Goal: Information Seeking & Learning: Learn about a topic

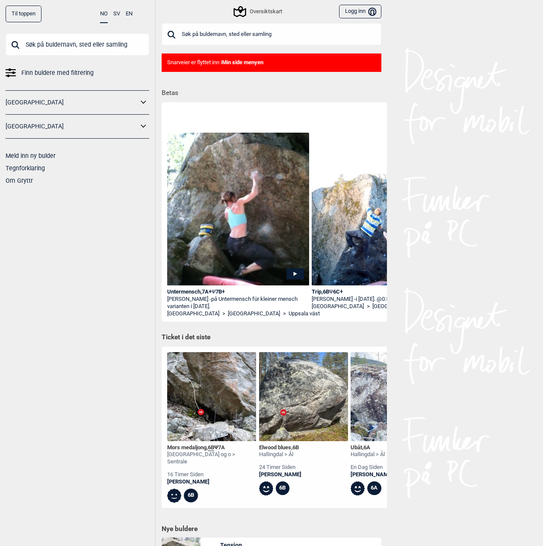
click at [51, 72] on span "Finn buldere med filtrering" at bounding box center [57, 73] width 72 height 12
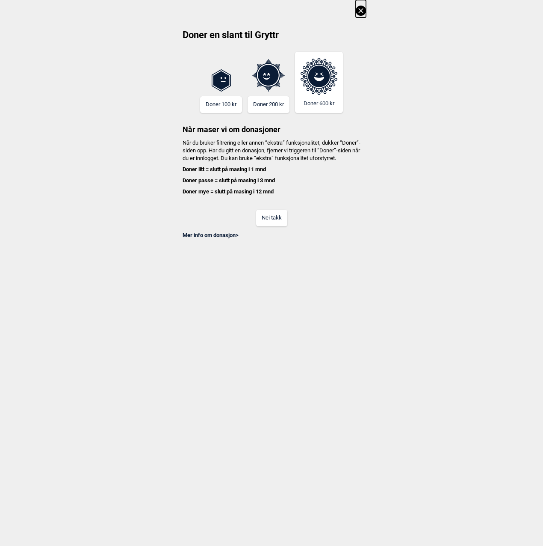
click at [283, 226] on button "Nei takk" at bounding box center [271, 217] width 31 height 17
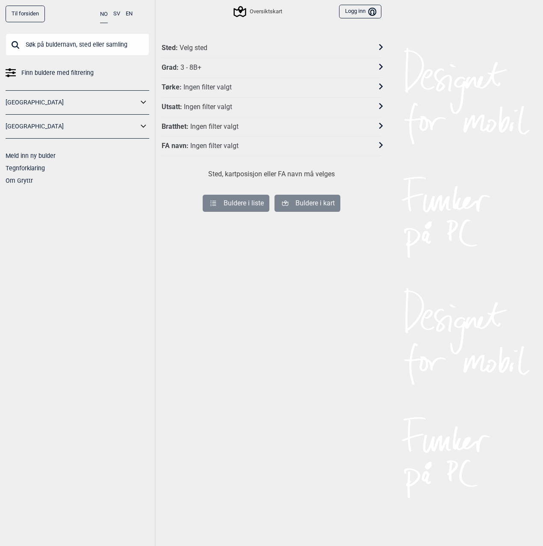
click at [194, 42] on div "Sted : Velg sted" at bounding box center [272, 48] width 220 height 20
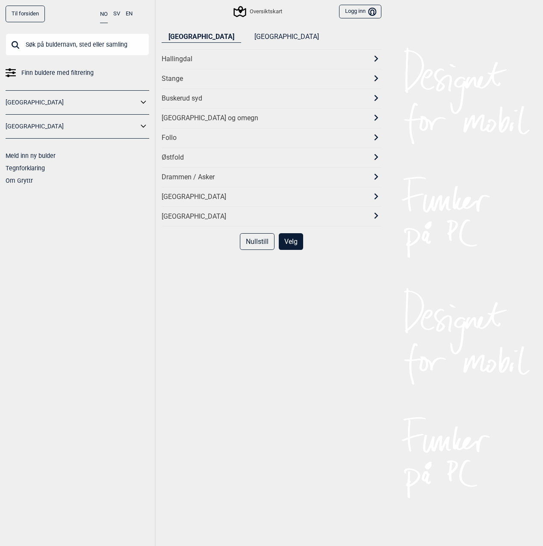
click at [206, 115] on div "[GEOGRAPHIC_DATA] og omegn" at bounding box center [264, 118] width 204 height 9
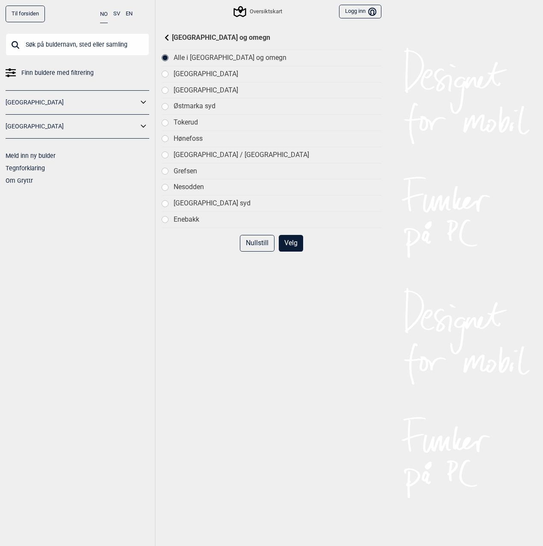
click at [208, 89] on div "[GEOGRAPHIC_DATA]" at bounding box center [278, 90] width 208 height 9
click at [287, 243] on button "Velg" at bounding box center [291, 243] width 24 height 17
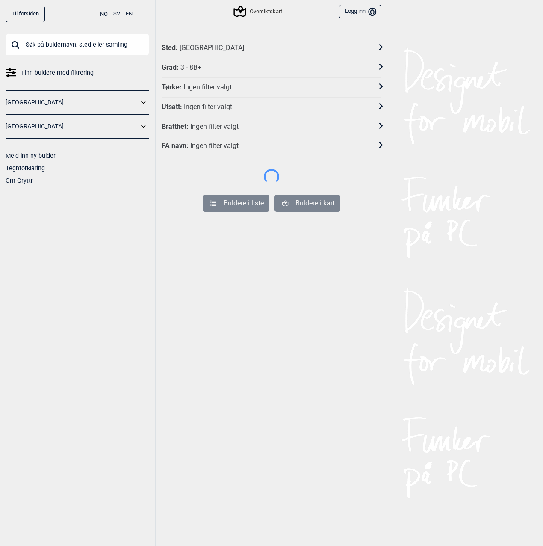
click at [243, 70] on div "Grad : 3 - 8B+" at bounding box center [266, 67] width 209 height 9
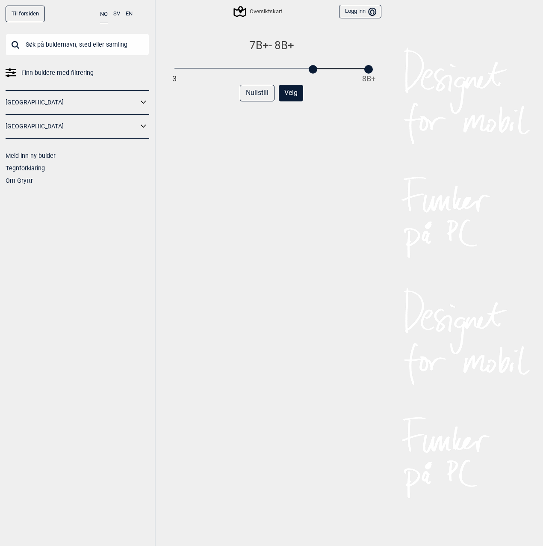
drag, startPoint x: 172, startPoint y: 68, endPoint x: 316, endPoint y: 72, distance: 143.3
click at [316, 72] on div "7B+ - 8B+ 3 8B+ Nullstill Velg" at bounding box center [272, 300] width 220 height 525
drag, startPoint x: 360, startPoint y: 106, endPoint x: 363, endPoint y: 95, distance: 10.9
click at [361, 106] on div "Nullstill Velg" at bounding box center [272, 97] width 220 height 24
drag, startPoint x: 363, startPoint y: 70, endPoint x: 313, endPoint y: 71, distance: 49.2
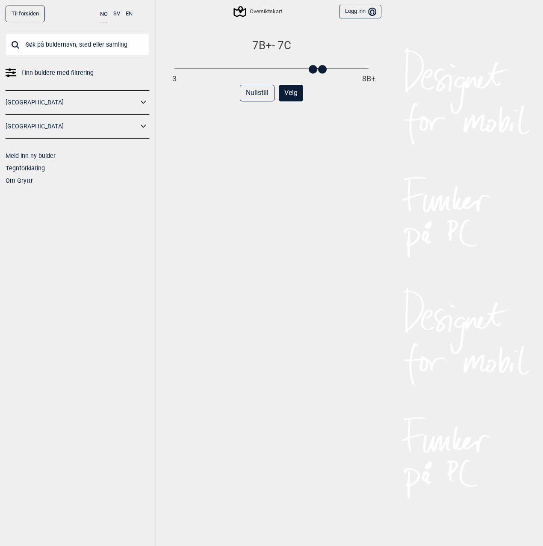
click at [313, 71] on div "3 8B+" at bounding box center [271, 69] width 194 height 6
click at [330, 71] on div at bounding box center [331, 69] width 9 height 9
click at [293, 92] on button "Velg" at bounding box center [291, 93] width 24 height 17
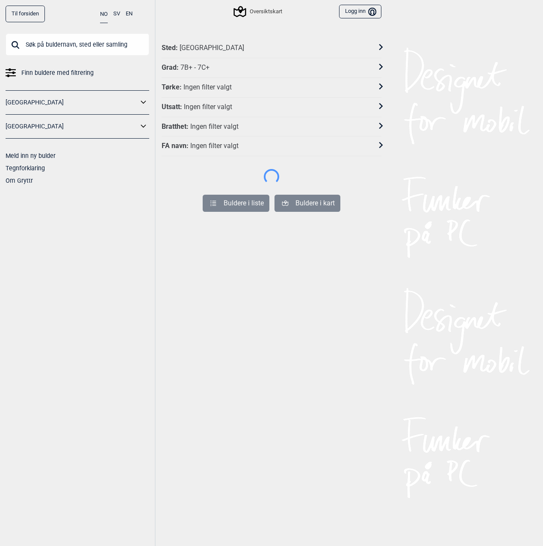
click at [242, 88] on div "Til forsiden NO SV EN Finn buldere med filtrering [GEOGRAPHIC_DATA] [GEOGRAPHIC…" at bounding box center [271, 273] width 543 height 546
click at [237, 90] on div "Tørke : Ingen filter valgt" at bounding box center [266, 87] width 209 height 9
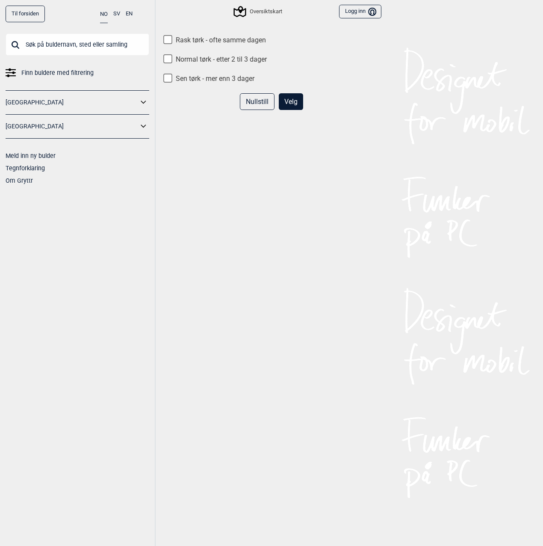
click at [232, 40] on label "Rask tørk - ofte samme dagen" at bounding box center [272, 40] width 220 height 9
click at [172, 40] on input "Rask tørk - ofte samme dagen" at bounding box center [167, 39] width 9 height 9
checkbox input "true"
click at [289, 103] on button "Velg" at bounding box center [291, 101] width 24 height 17
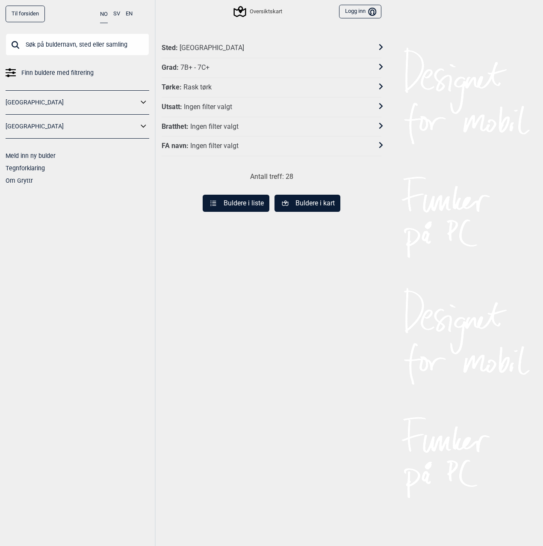
click at [254, 208] on button "Buldere i liste" at bounding box center [236, 203] width 67 height 17
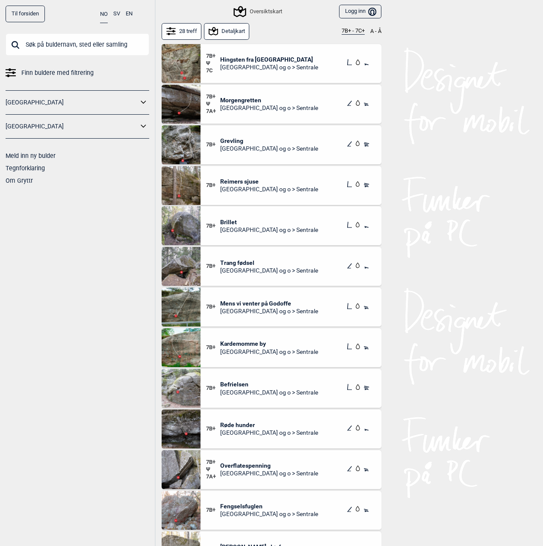
click at [247, 99] on span "Morgengretten" at bounding box center [269, 100] width 98 height 8
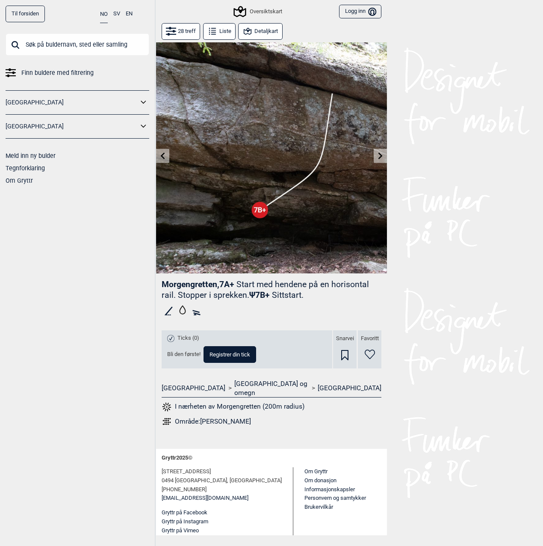
click at [254, 28] on button "Detaljkart" at bounding box center [260, 31] width 44 height 17
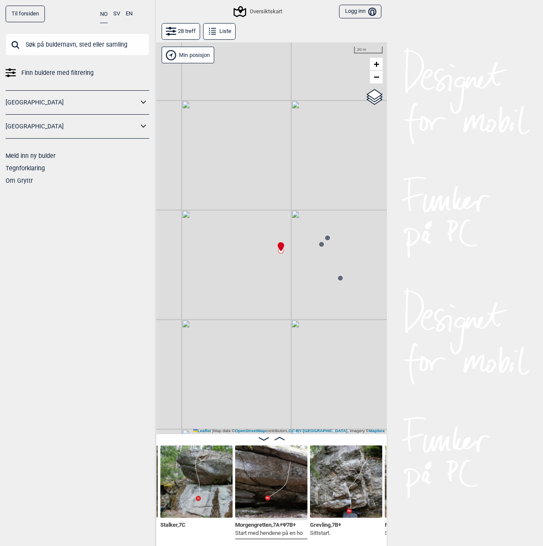
click at [262, 14] on div "Oversiktskart" at bounding box center [258, 11] width 47 height 10
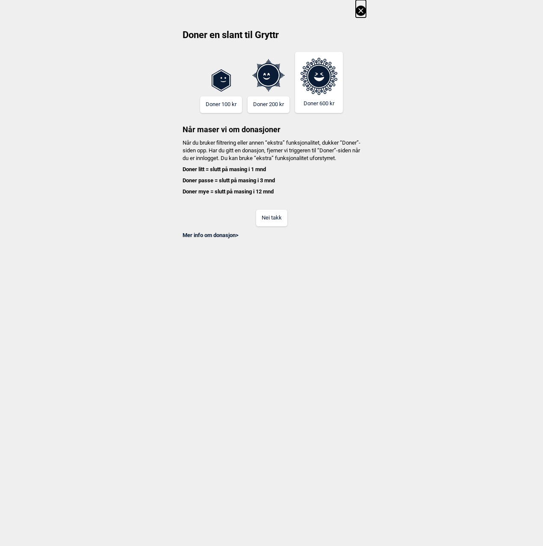
click at [286, 226] on button "Nei takk" at bounding box center [271, 217] width 31 height 17
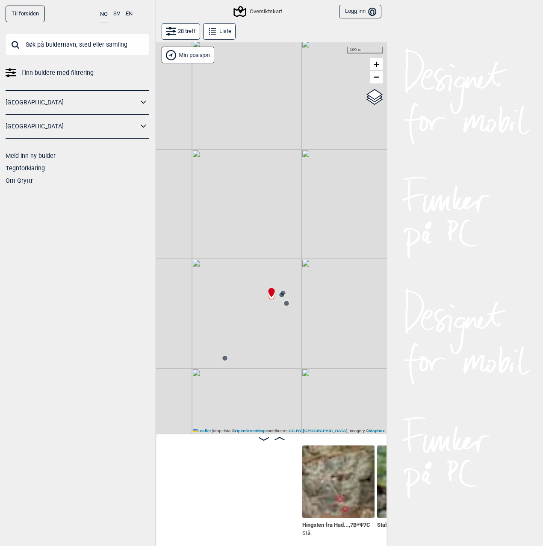
scroll to position [0, 217]
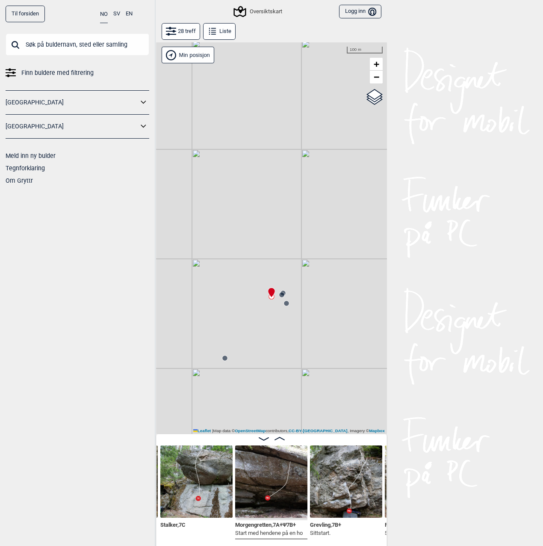
click at [274, 489] on img at bounding box center [271, 481] width 72 height 72
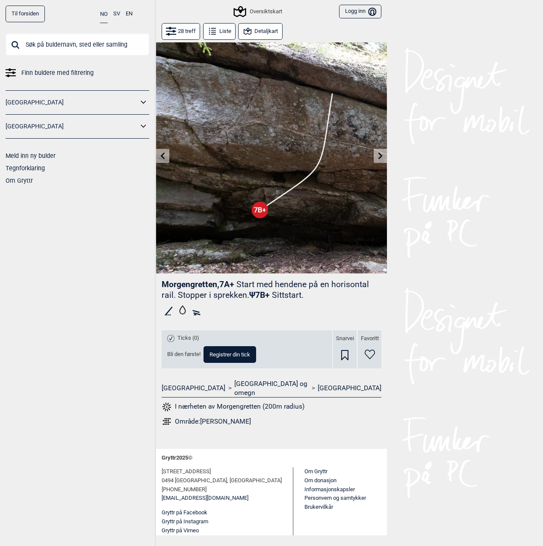
click at [159, 153] on icon at bounding box center [162, 155] width 7 height 7
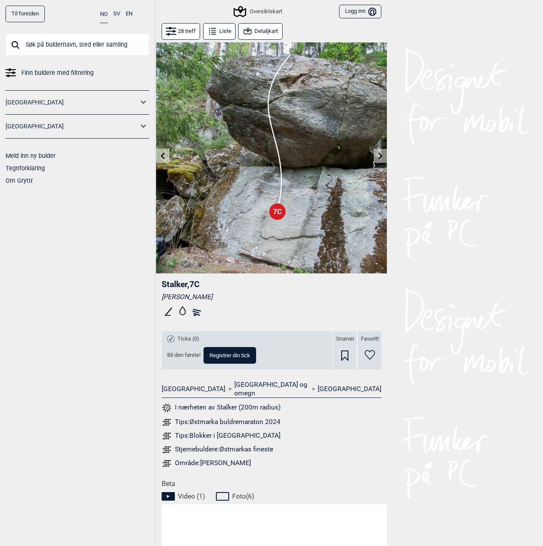
click at [380, 157] on icon at bounding box center [380, 155] width 7 height 7
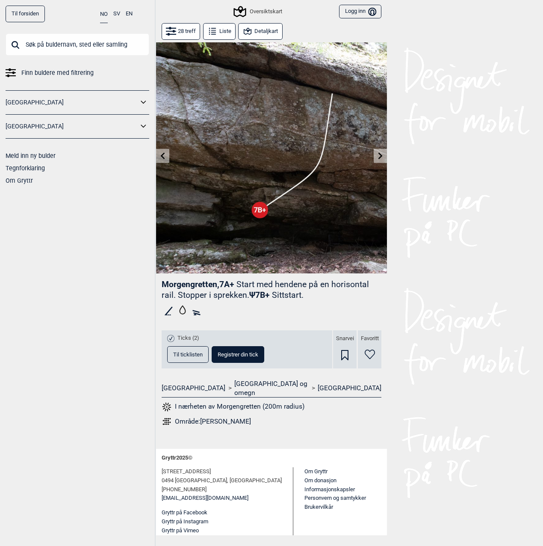
drag, startPoint x: 260, startPoint y: 27, endPoint x: 248, endPoint y: 66, distance: 41.5
click at [248, 66] on div "28 treff Liste Detaljkart Morgengretten , 7A+ Start med hendene på en horisonta…" at bounding box center [271, 233] width 231 height 420
click at [260, 35] on button "Detaljkart" at bounding box center [260, 31] width 44 height 17
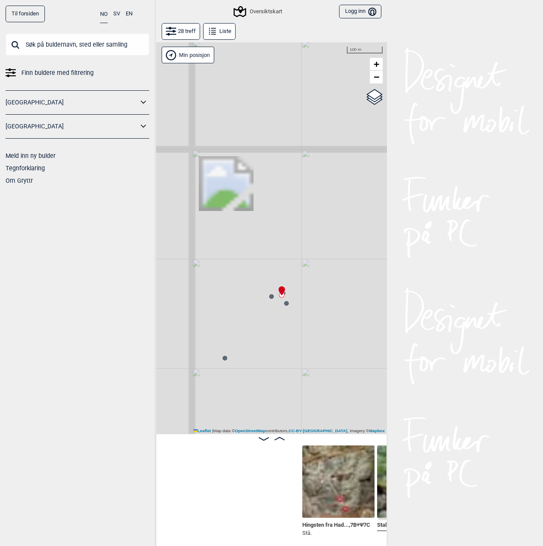
scroll to position [0, 210]
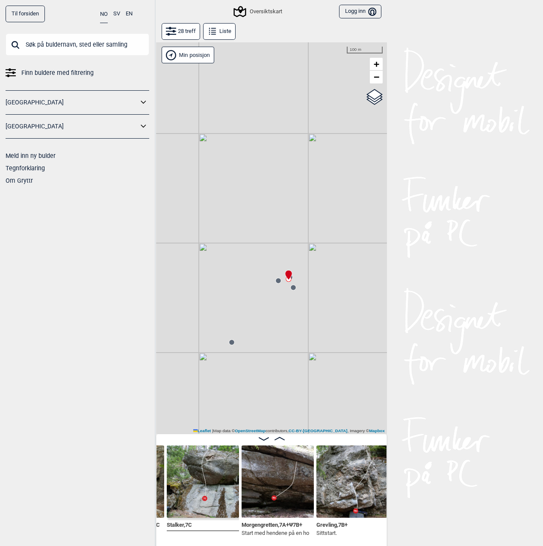
click at [291, 289] on circle at bounding box center [293, 287] width 5 height 5
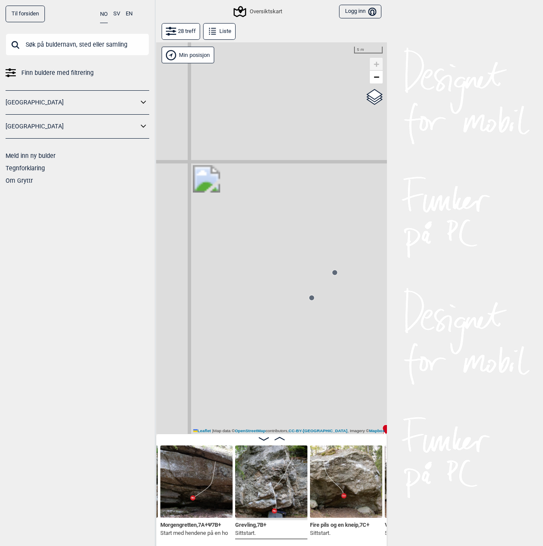
click at [310, 298] on circle at bounding box center [311, 297] width 5 height 5
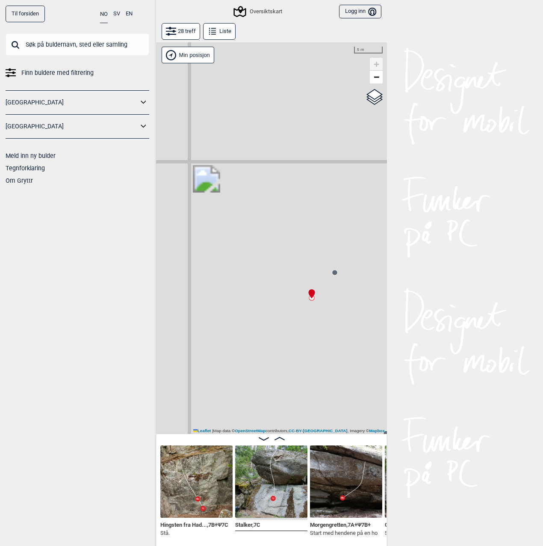
click at [334, 272] on circle at bounding box center [334, 272] width 5 height 5
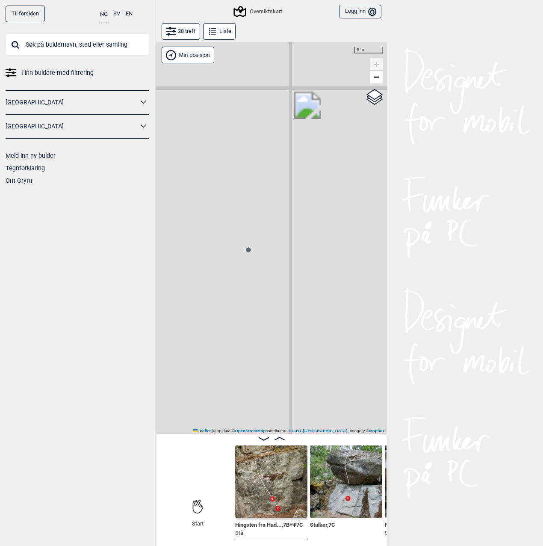
drag, startPoint x: 371, startPoint y: 241, endPoint x: 371, endPoint y: 233, distance: 8.6
click at [377, 230] on div "Gol [GEOGRAPHIC_DATA] Kolomoen [GEOGRAPHIC_DATA] [GEOGRAPHIC_DATA][PERSON_NAME]…" at bounding box center [271, 237] width 231 height 391
click at [250, 248] on icon at bounding box center [250, 246] width 7 height 7
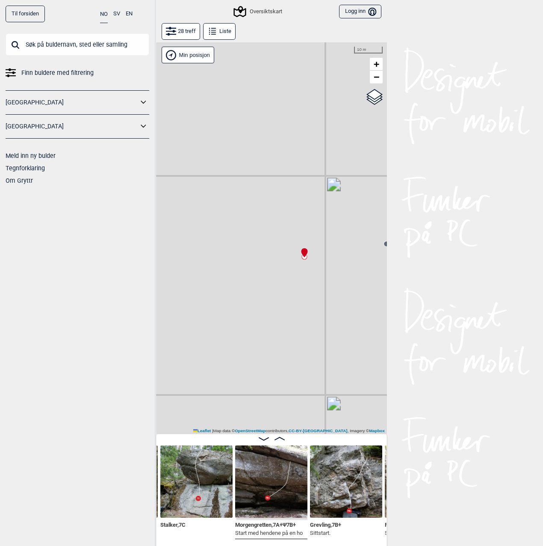
click at [213, 28] on icon at bounding box center [212, 31] width 10 height 10
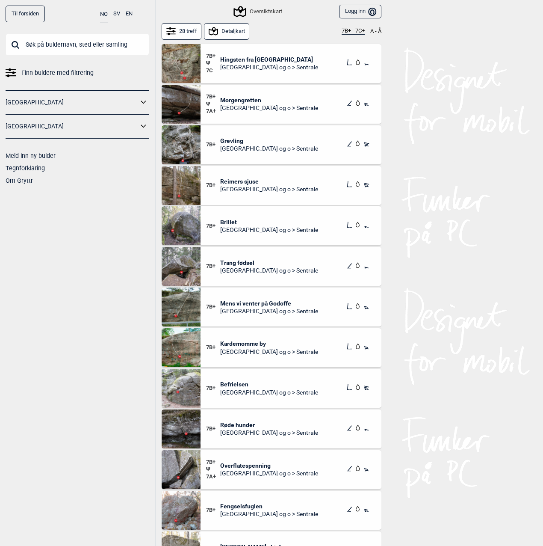
click at [236, 257] on div "7B+ Trang fødsel Oslo og o > Sentrale" at bounding box center [291, 266] width 181 height 39
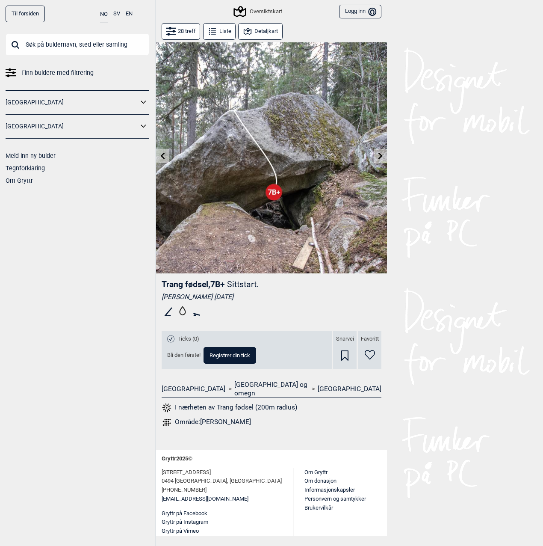
click at [265, 35] on button "Detaljkart" at bounding box center [260, 31] width 44 height 17
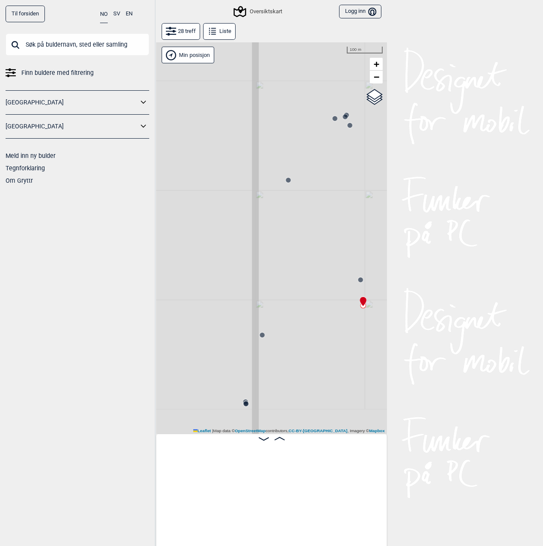
scroll to position [0, 716]
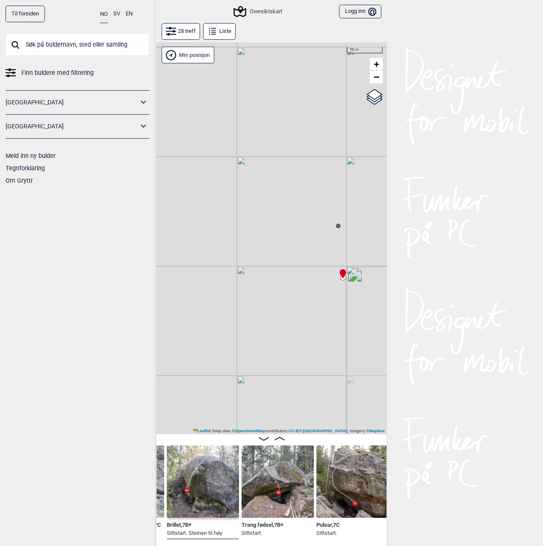
click at [214, 27] on icon at bounding box center [212, 31] width 10 height 10
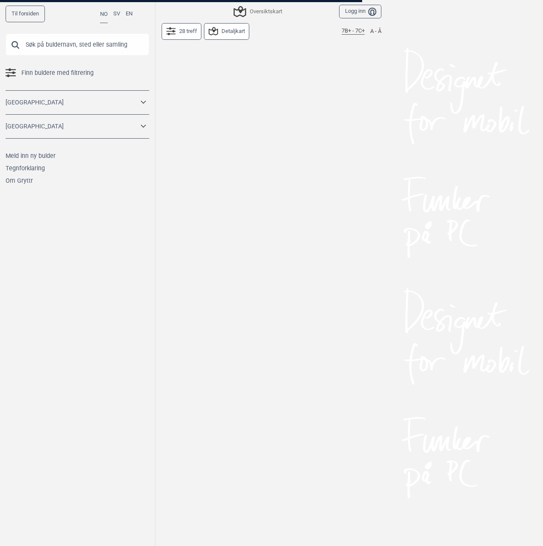
scroll to position [156, 0]
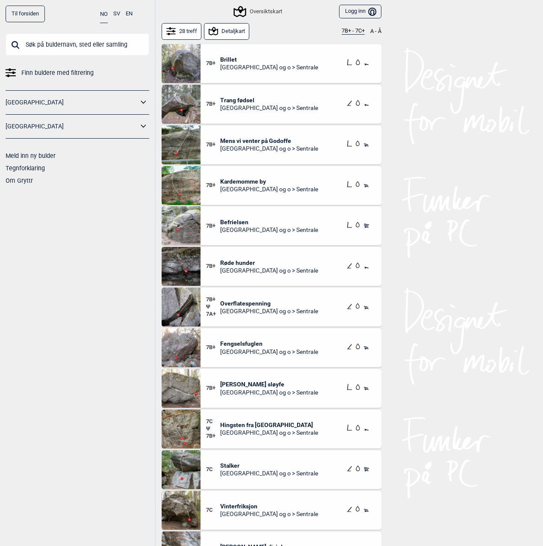
click at [257, 180] on span "Kardemomme by" at bounding box center [269, 181] width 98 height 8
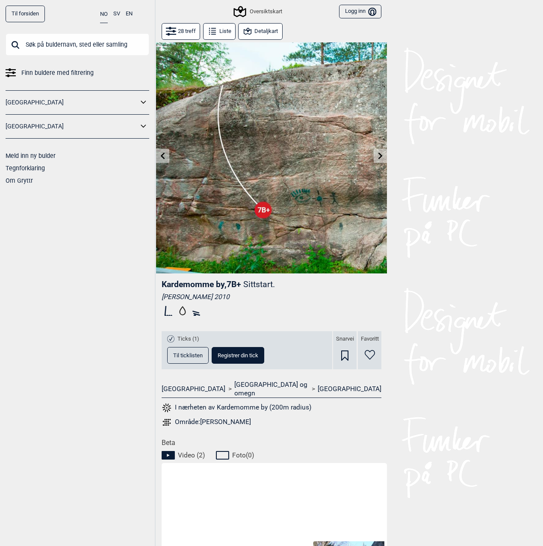
click at [217, 32] on button "Liste" at bounding box center [219, 31] width 32 height 17
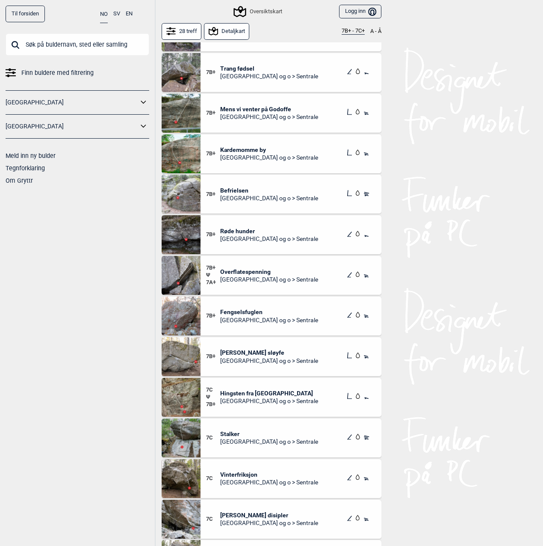
scroll to position [187, 0]
click at [233, 186] on div "7B+ Befrielsen [GEOGRAPHIC_DATA] og o > Sentrale" at bounding box center [291, 194] width 181 height 39
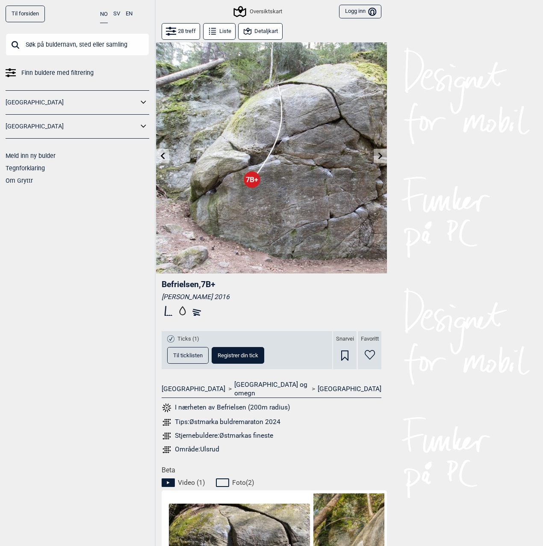
click at [254, 34] on button "Detaljkart" at bounding box center [260, 31] width 44 height 17
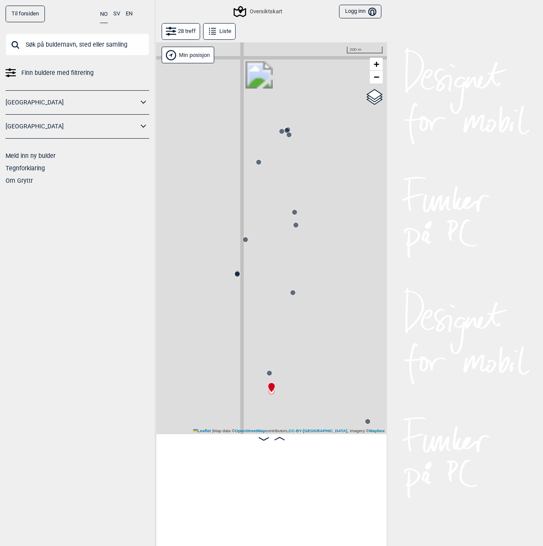
scroll to position [0, 1228]
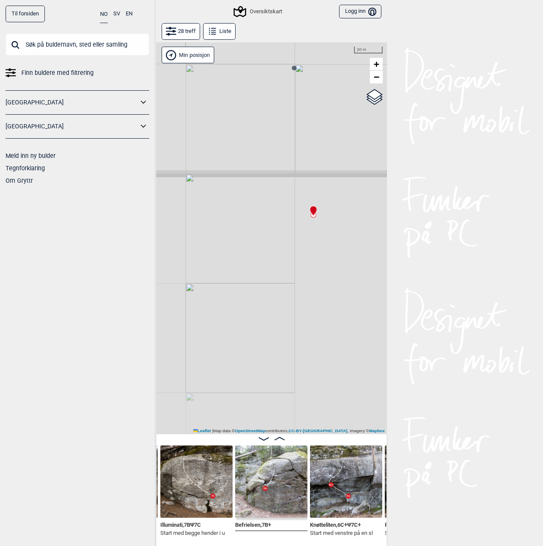
drag, startPoint x: 300, startPoint y: 251, endPoint x: 262, endPoint y: 328, distance: 85.7
click at [263, 328] on div "Gol [GEOGRAPHIC_DATA] Kolomoen [GEOGRAPHIC_DATA] [GEOGRAPHIC_DATA][PERSON_NAME]…" at bounding box center [271, 237] width 231 height 391
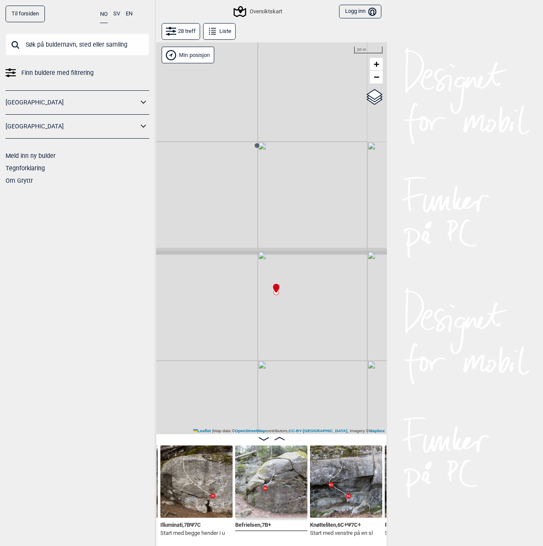
click at [255, 145] on circle at bounding box center [256, 145] width 5 height 5
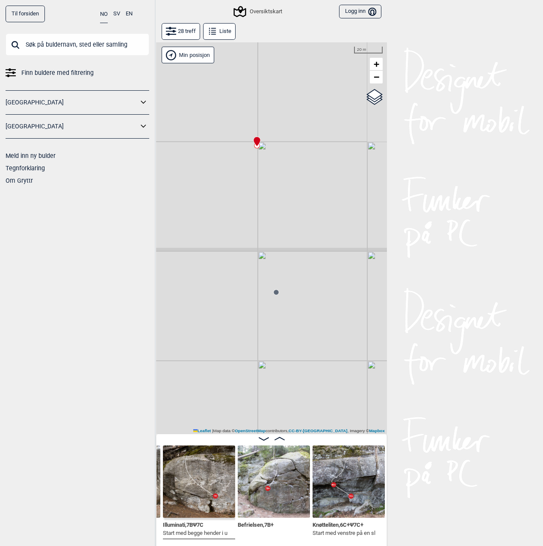
scroll to position [0, 1156]
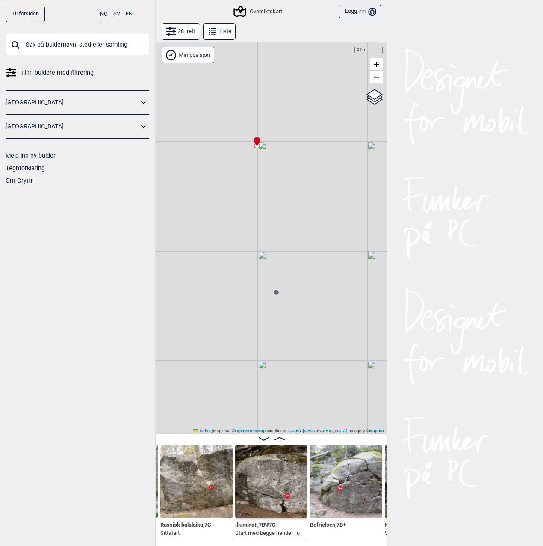
click at [274, 291] on circle at bounding box center [276, 291] width 5 height 5
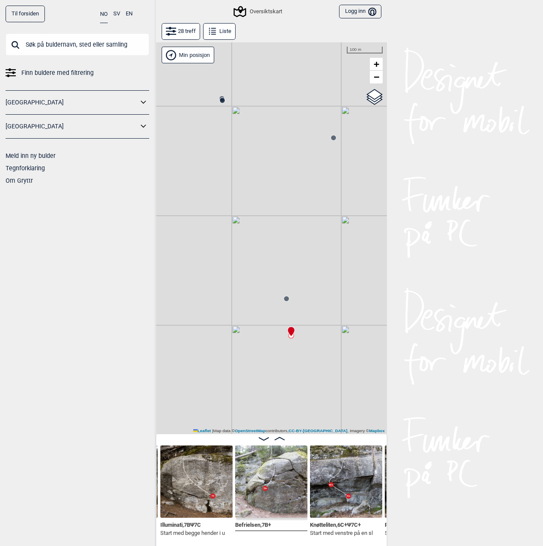
click at [209, 25] on button "Liste" at bounding box center [219, 31] width 32 height 17
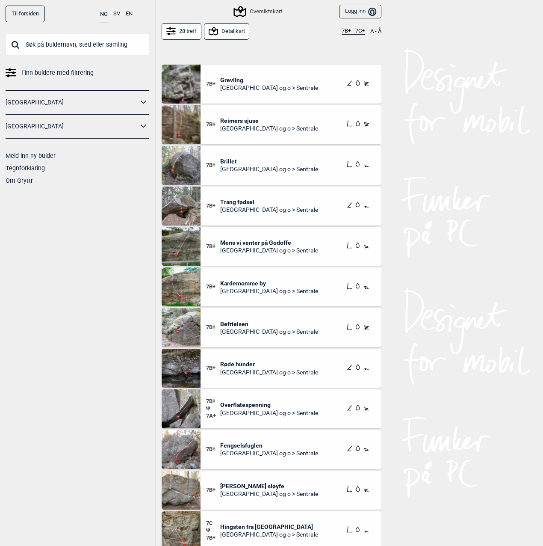
scroll to position [55, 0]
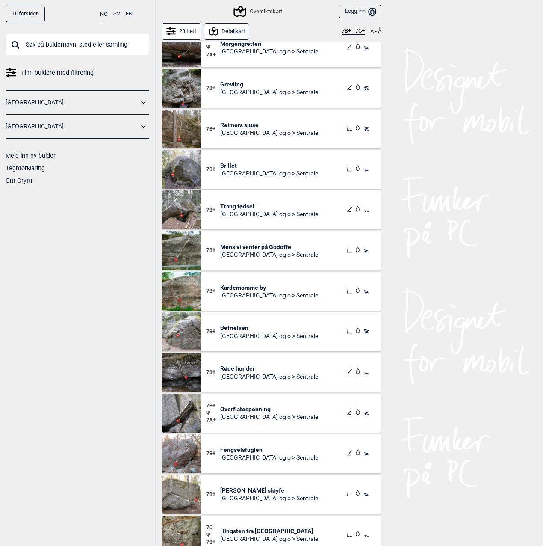
click at [179, 34] on button "28 treff" at bounding box center [182, 31] width 40 height 17
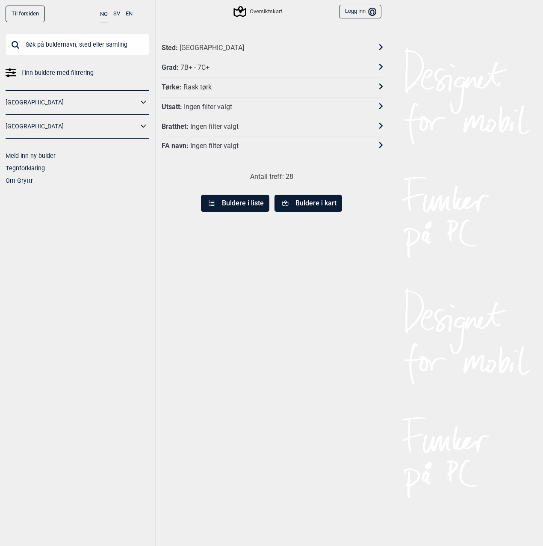
click at [244, 71] on div "Grad : 7B+ - 7C+" at bounding box center [266, 67] width 209 height 9
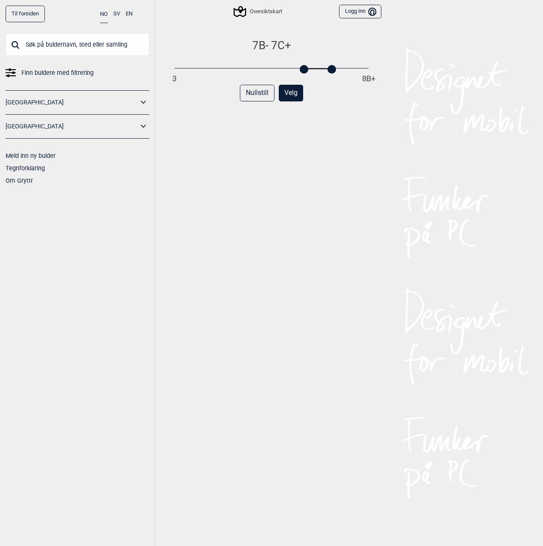
drag, startPoint x: 313, startPoint y: 70, endPoint x: 307, endPoint y: 70, distance: 6.4
click at [307, 70] on div "3 8B+" at bounding box center [271, 69] width 194 height 6
click at [292, 93] on button "Velg" at bounding box center [291, 93] width 24 height 17
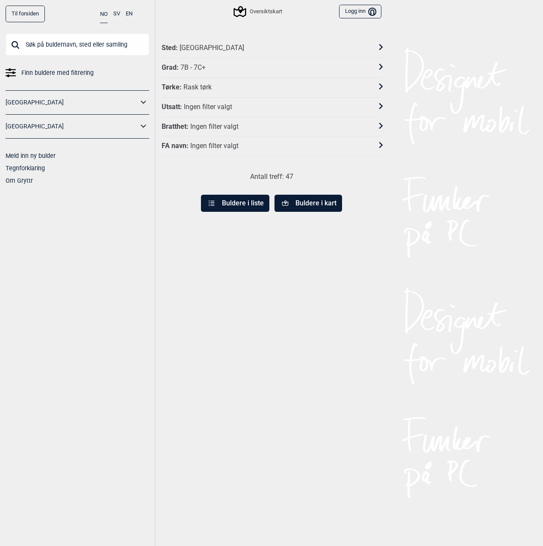
click at [250, 211] on button "Buldere i liste" at bounding box center [235, 203] width 68 height 17
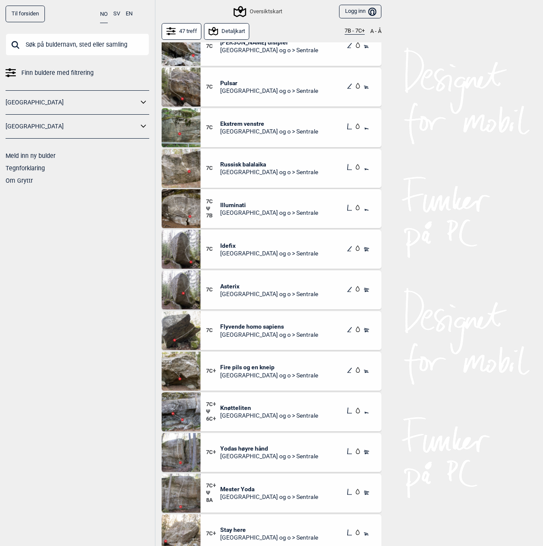
drag, startPoint x: 479, startPoint y: 251, endPoint x: 427, endPoint y: 99, distance: 160.4
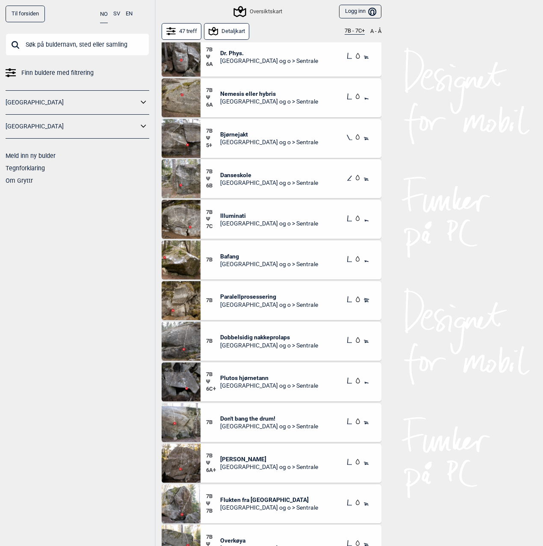
scroll to position [257, 0]
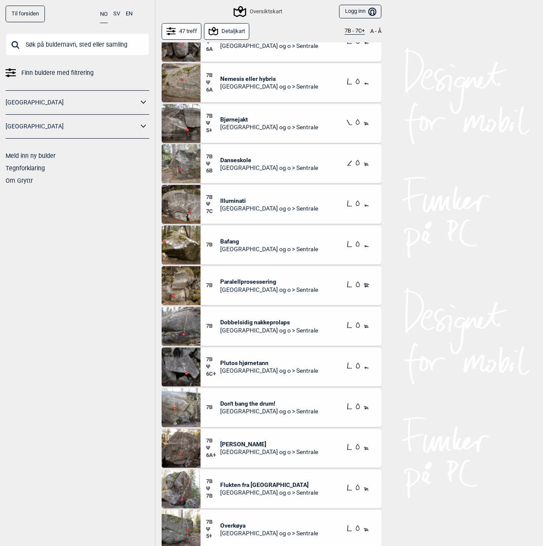
click at [227, 239] on span "Bafang" at bounding box center [269, 241] width 98 height 8
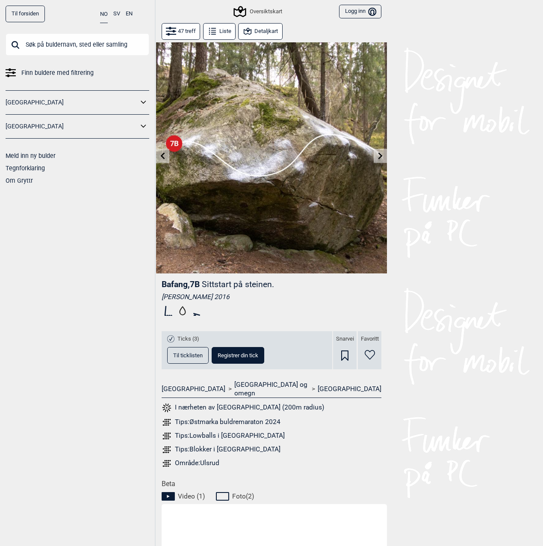
click at [252, 33] on button "Detaljkart" at bounding box center [260, 31] width 44 height 17
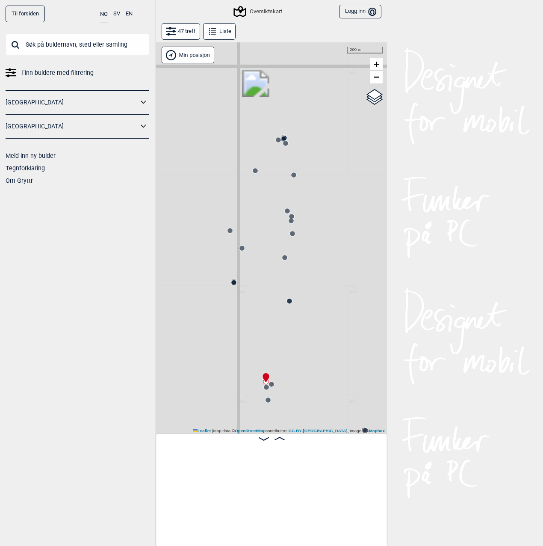
scroll to position [0, 1951]
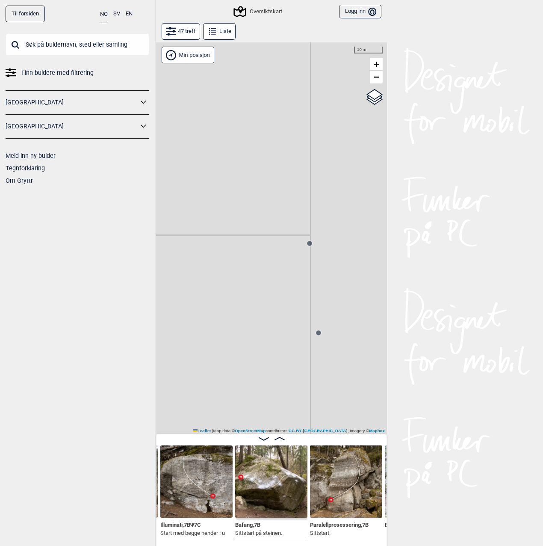
drag, startPoint x: 319, startPoint y: 339, endPoint x: 148, endPoint y: 187, distance: 228.6
click at [148, 187] on div "Til forsiden NO SV EN Finn buldere med filtrering [GEOGRAPHIC_DATA] [GEOGRAPHIC…" at bounding box center [271, 273] width 543 height 546
drag, startPoint x: 292, startPoint y: 282, endPoint x: 316, endPoint y: 298, distance: 29.3
click at [316, 298] on div "Gol [GEOGRAPHIC_DATA] Kolomoen [GEOGRAPHIC_DATA] [GEOGRAPHIC_DATA][PERSON_NAME]…" at bounding box center [271, 237] width 231 height 391
click at [221, 28] on button "Liste" at bounding box center [219, 31] width 32 height 17
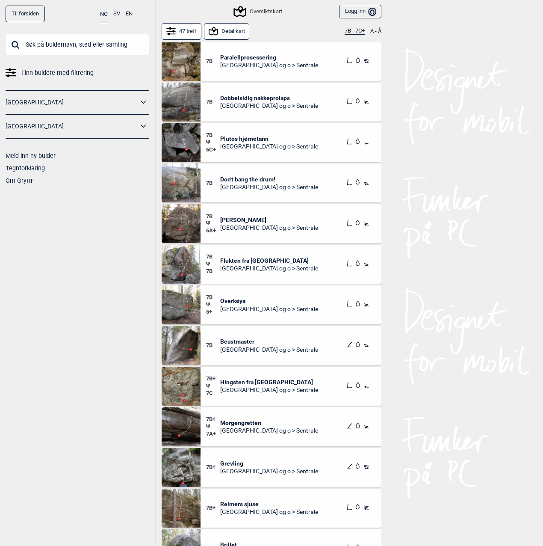
scroll to position [513, 0]
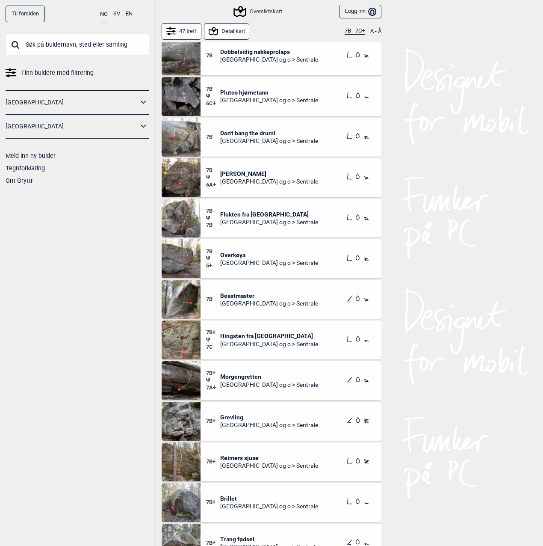
click at [181, 142] on img at bounding box center [181, 137] width 39 height 39
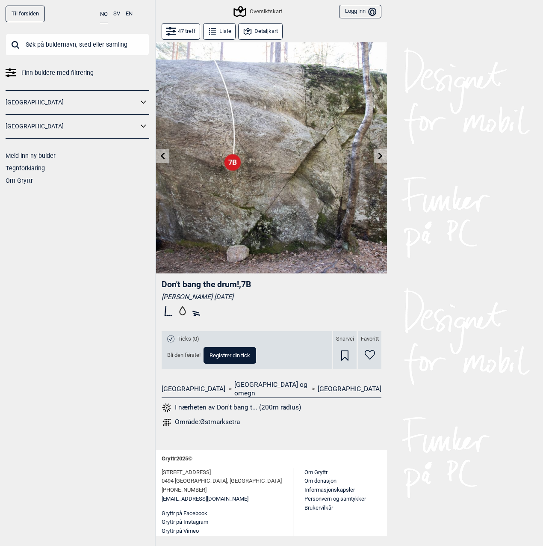
click at [226, 25] on button "Liste" at bounding box center [219, 31] width 32 height 17
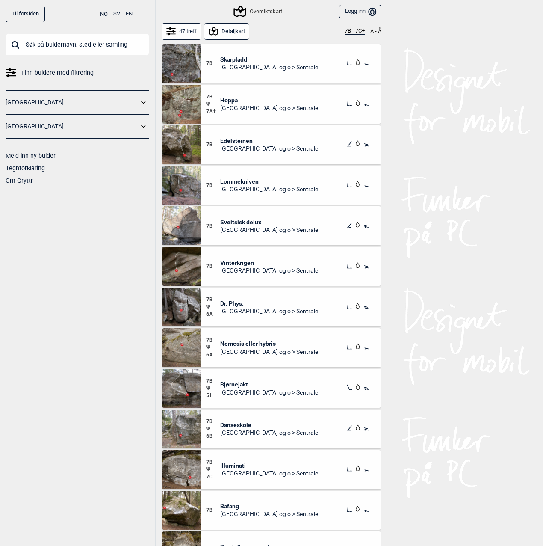
click at [187, 35] on button "47 treff" at bounding box center [182, 31] width 40 height 17
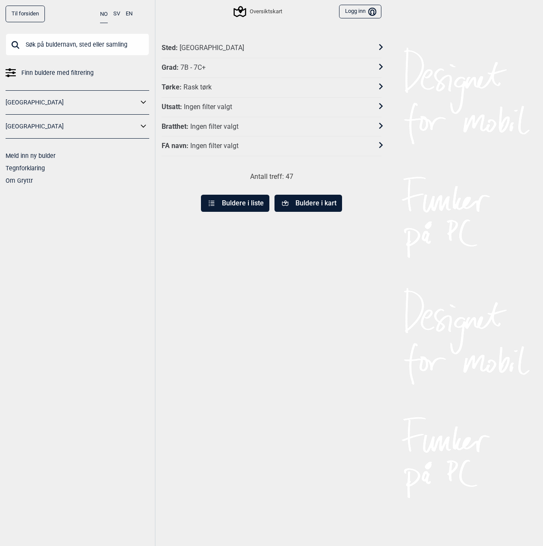
click at [244, 65] on div "Grad : 7B - 7C+" at bounding box center [266, 67] width 209 height 9
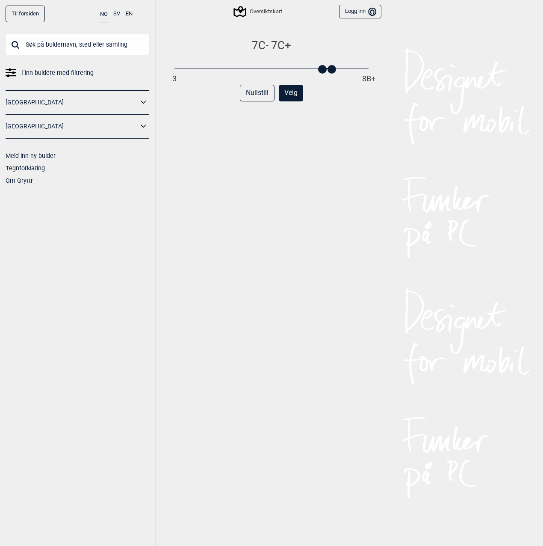
drag, startPoint x: 306, startPoint y: 70, endPoint x: 321, endPoint y: 72, distance: 15.1
click at [321, 72] on div at bounding box center [322, 69] width 9 height 9
click at [341, 161] on div "7C - 7C+ 3 8B+ Nullstill Velg" at bounding box center [272, 300] width 220 height 525
click at [288, 87] on button "Velg" at bounding box center [291, 93] width 24 height 17
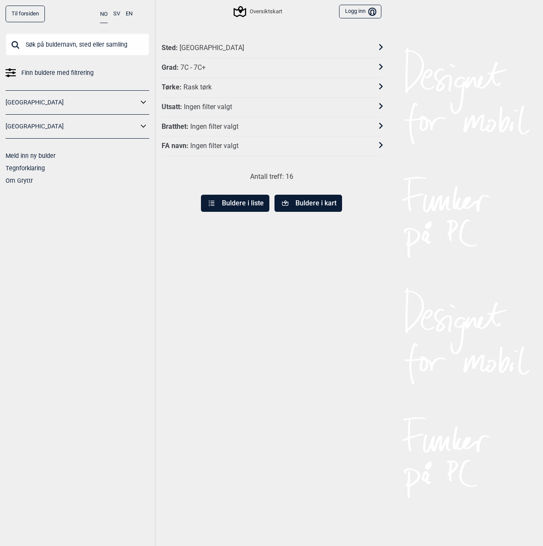
click at [251, 205] on button "Buldere i liste" at bounding box center [235, 203] width 68 height 17
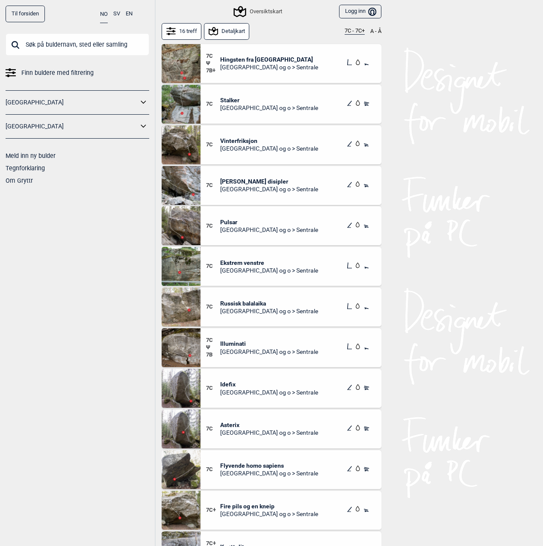
click at [186, 32] on button "16 treff" at bounding box center [182, 31] width 40 height 17
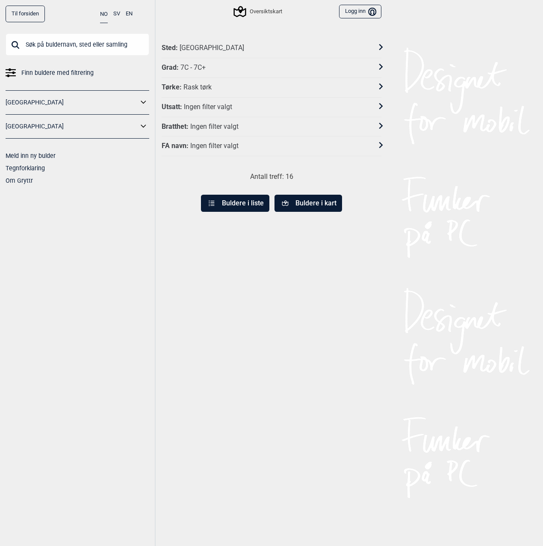
click at [251, 204] on button "Buldere i liste" at bounding box center [235, 203] width 68 height 17
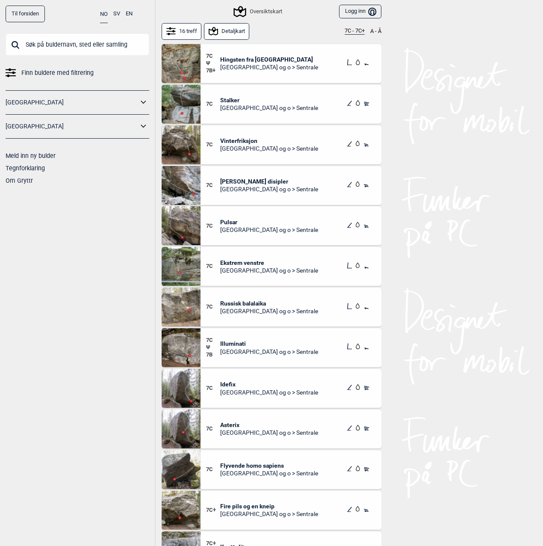
click at [224, 101] on span "Stalker" at bounding box center [269, 100] width 98 height 8
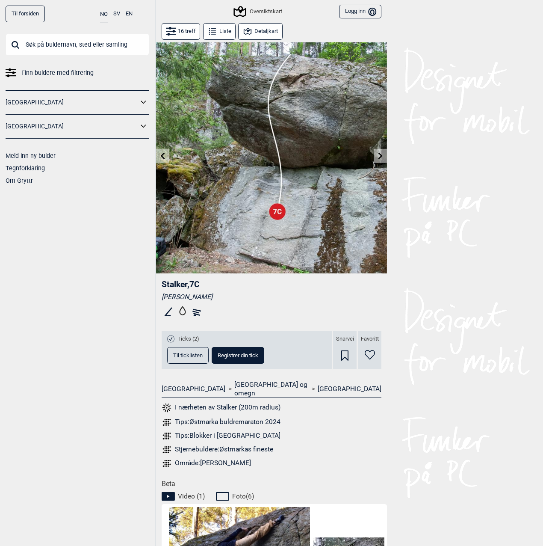
click at [204, 24] on button "Liste" at bounding box center [219, 31] width 32 height 17
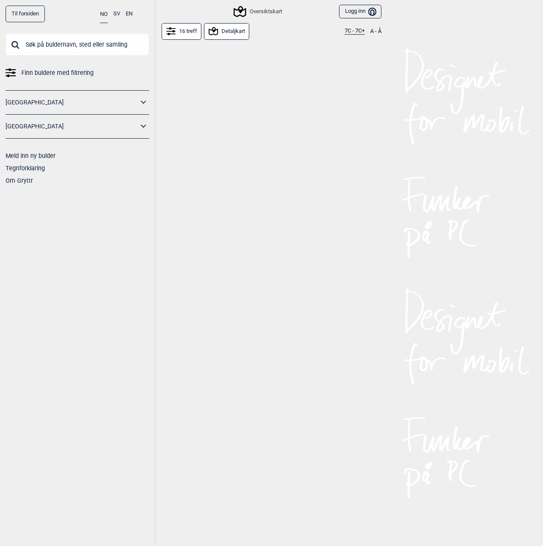
scroll to position [39, 0]
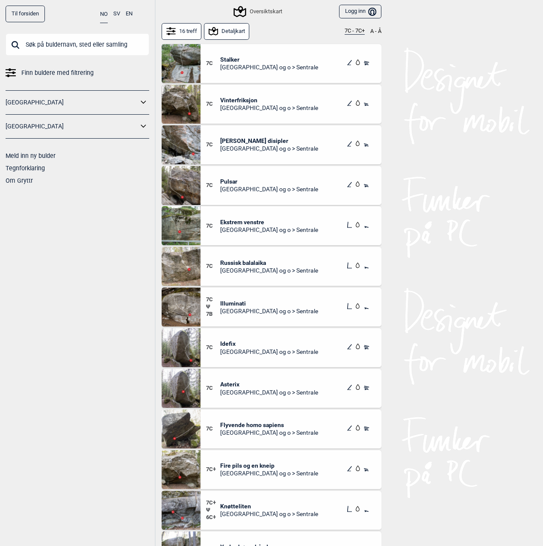
click at [245, 135] on div "7C [PERSON_NAME] disipler Oslo og o > Sentrale" at bounding box center [291, 144] width 181 height 39
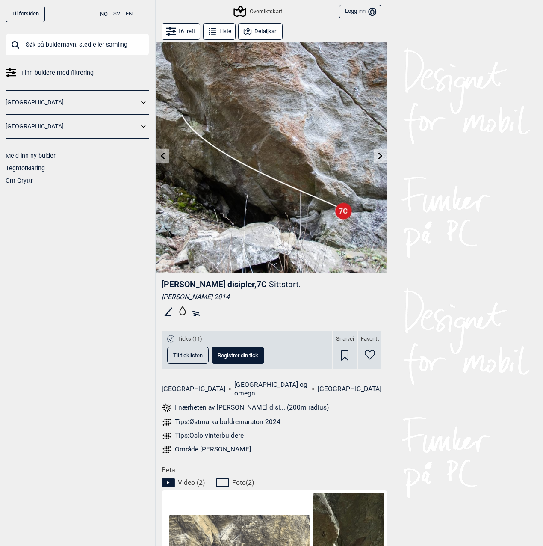
click at [251, 34] on button "Detaljkart" at bounding box center [260, 31] width 44 height 17
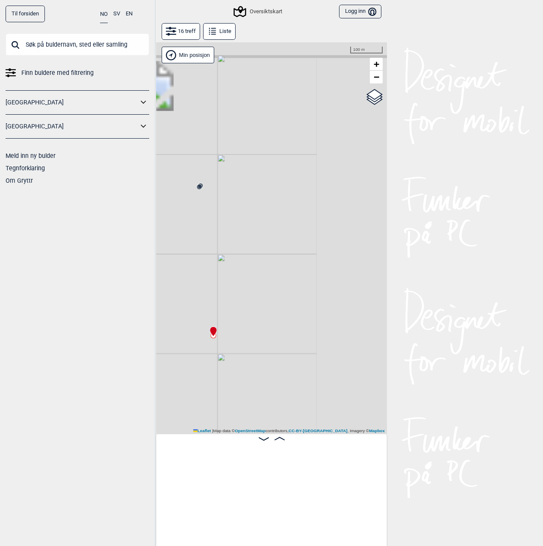
scroll to position [0, 361]
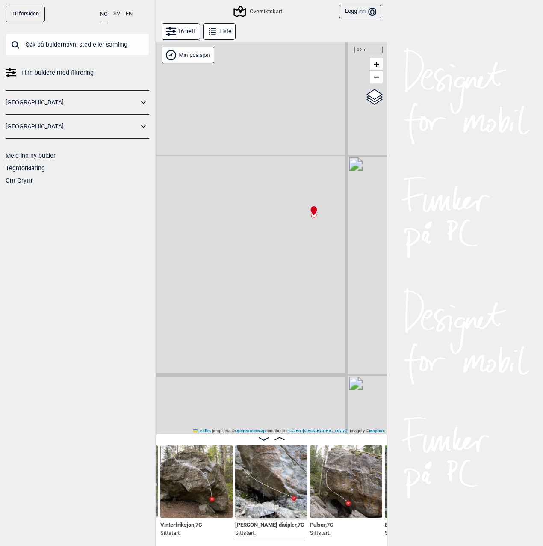
drag, startPoint x: 242, startPoint y: 322, endPoint x: 304, endPoint y: 292, distance: 68.1
click at [303, 292] on div "Gol [GEOGRAPHIC_DATA] Kolomoen [GEOGRAPHIC_DATA] [GEOGRAPHIC_DATA][PERSON_NAME]…" at bounding box center [271, 237] width 231 height 391
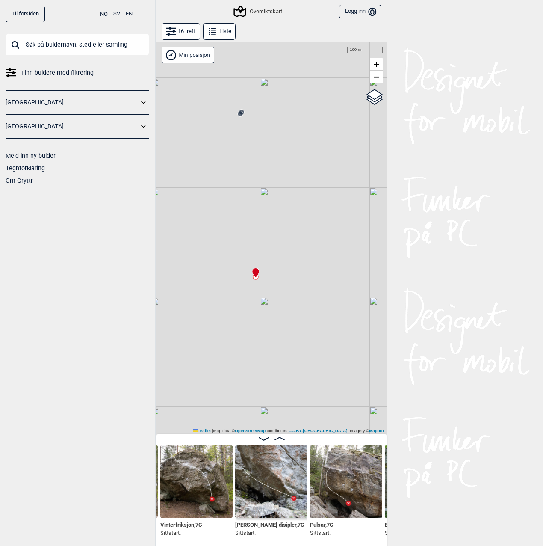
drag, startPoint x: 294, startPoint y: 310, endPoint x: 250, endPoint y: 304, distance: 44.9
click at [249, 304] on div "Gol [GEOGRAPHIC_DATA] Kolomoen [GEOGRAPHIC_DATA] [GEOGRAPHIC_DATA][PERSON_NAME]…" at bounding box center [271, 237] width 231 height 391
click at [214, 32] on icon at bounding box center [212, 31] width 10 height 10
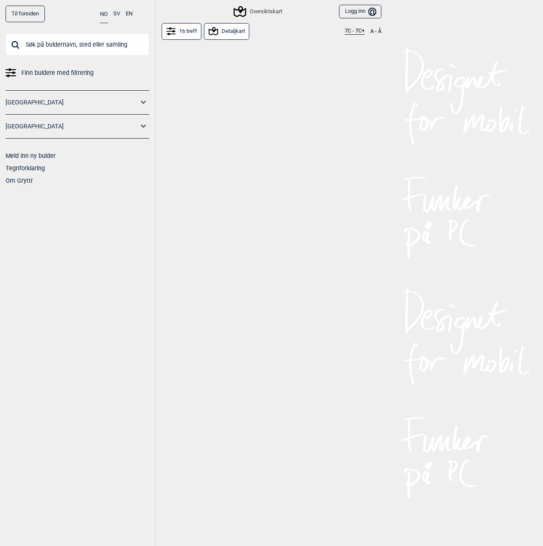
scroll to position [112, 0]
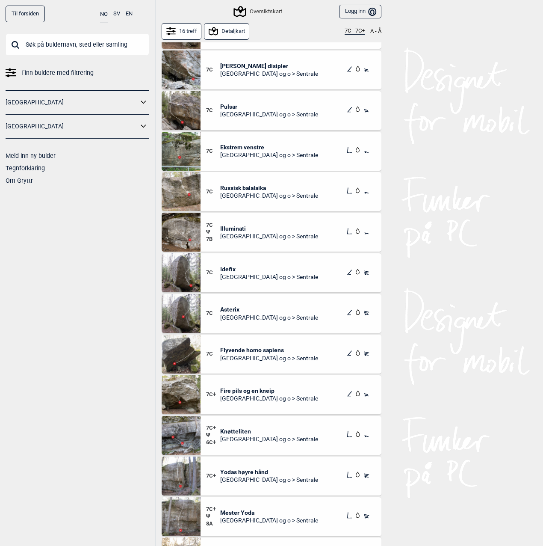
click at [239, 185] on span "Russisk balalaika" at bounding box center [269, 188] width 98 height 8
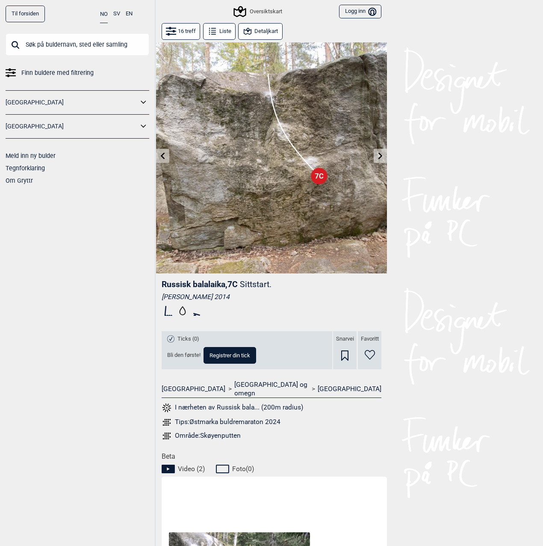
click at [219, 29] on button "Liste" at bounding box center [219, 31] width 32 height 17
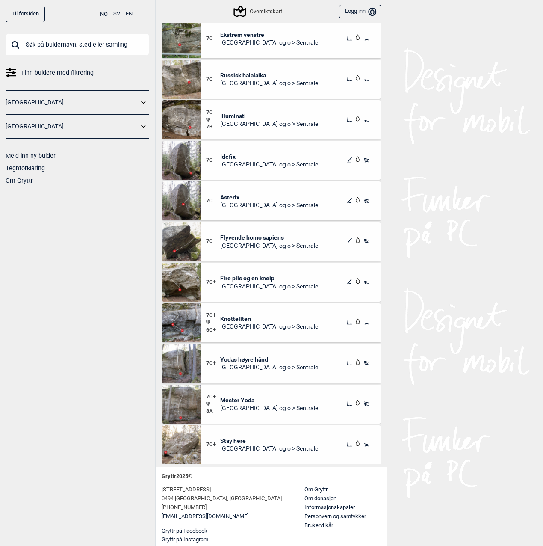
scroll to position [96, 0]
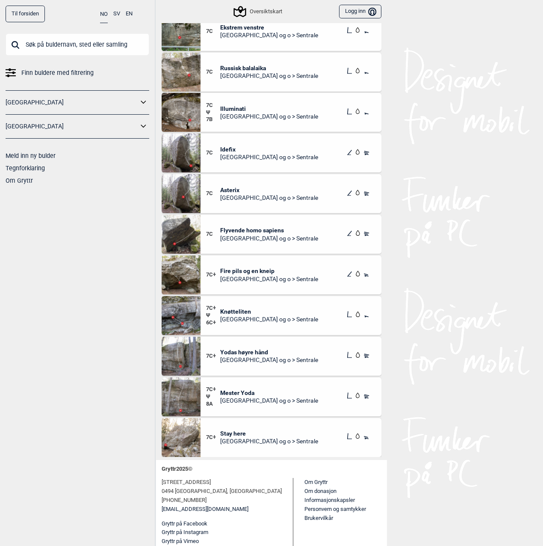
click at [242, 310] on span "Knøtteliten" at bounding box center [269, 311] width 98 height 8
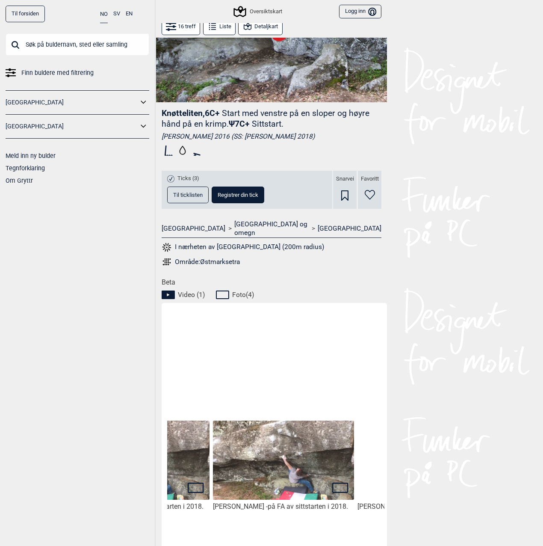
scroll to position [0, 248]
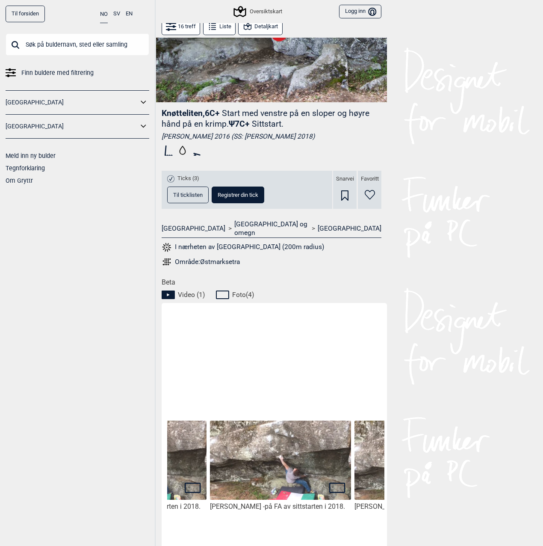
click at [286, 463] on img at bounding box center [280, 459] width 141 height 79
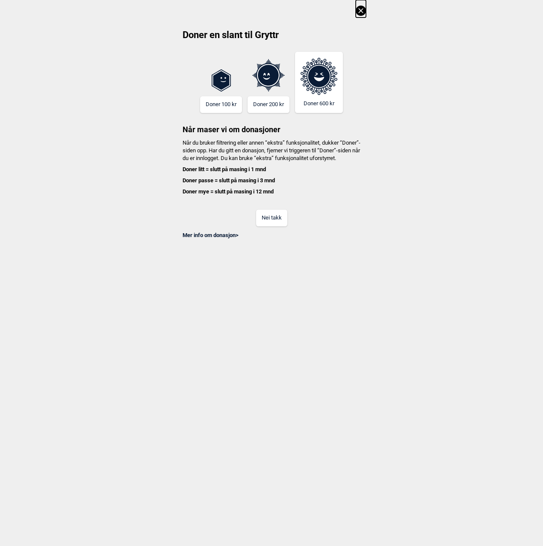
click at [280, 222] on button "Nei takk" at bounding box center [271, 217] width 31 height 17
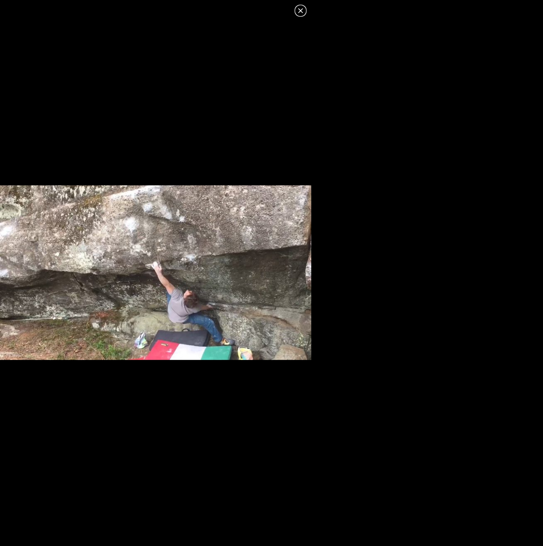
click at [301, 8] on icon at bounding box center [300, 11] width 10 height 10
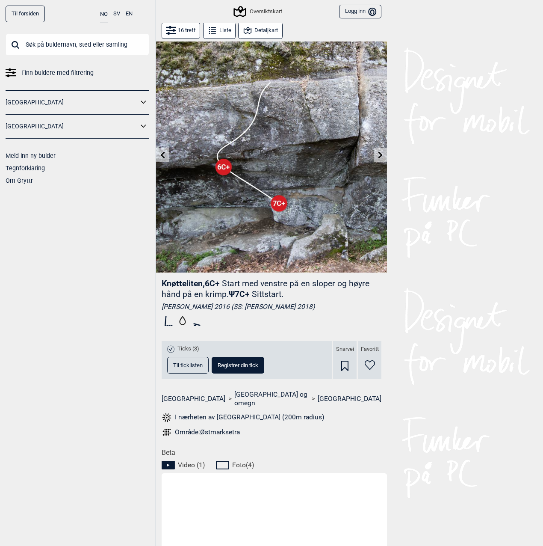
scroll to position [0, 0]
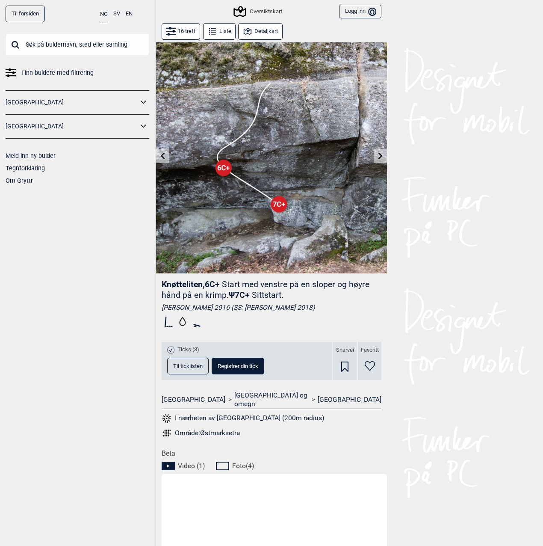
click at [210, 31] on icon at bounding box center [212, 31] width 10 height 10
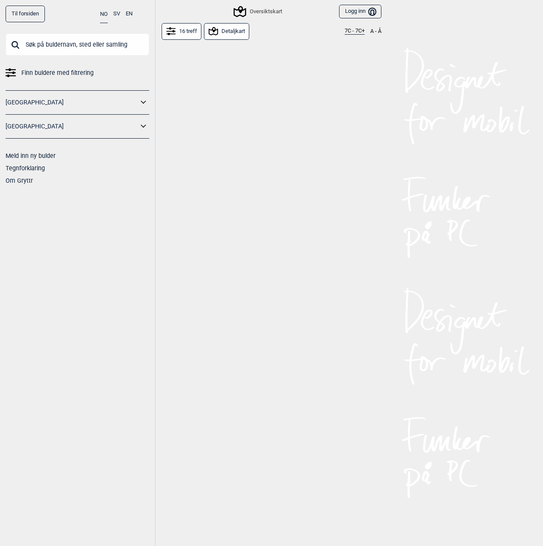
scroll to position [112, 0]
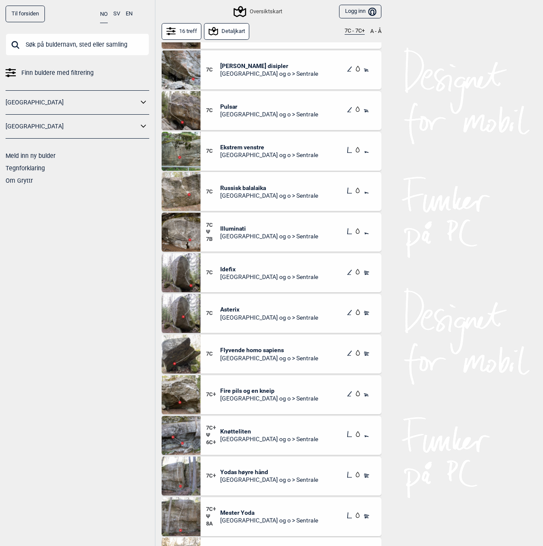
click at [249, 433] on span "Knøtteliten" at bounding box center [269, 431] width 98 height 8
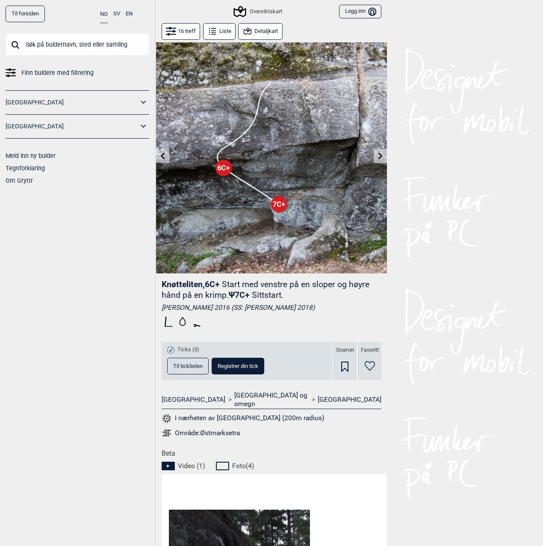
click at [253, 29] on button "Detaljkart" at bounding box center [260, 31] width 44 height 17
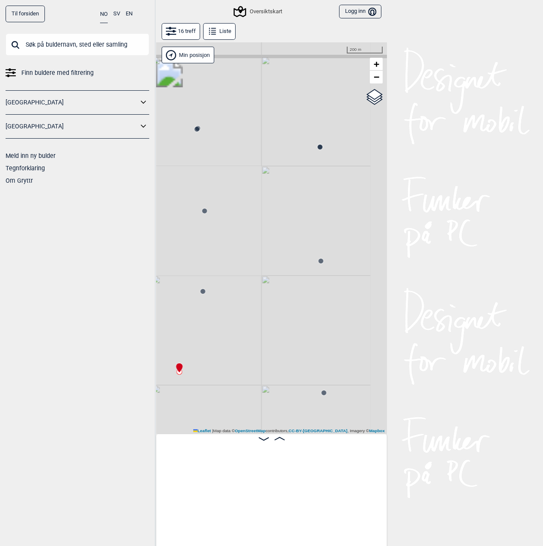
scroll to position [0, 716]
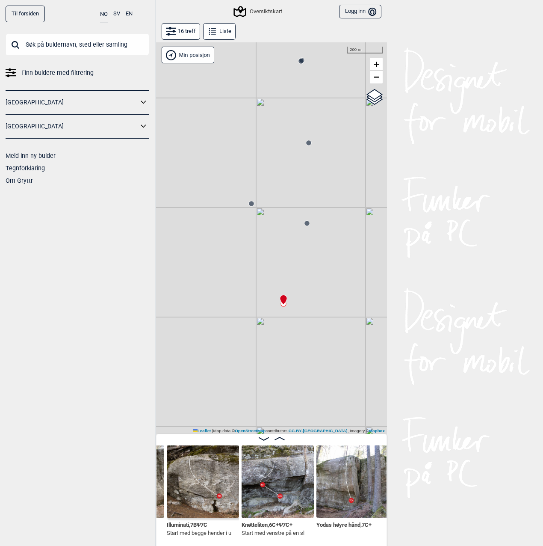
drag, startPoint x: 341, startPoint y: 246, endPoint x: 363, endPoint y: 205, distance: 46.7
click at [363, 205] on div "Gol [GEOGRAPHIC_DATA] Kolomoen [GEOGRAPHIC_DATA] [GEOGRAPHIC_DATA][PERSON_NAME]…" at bounding box center [271, 237] width 231 height 391
click at [265, 476] on img at bounding box center [278, 481] width 72 height 72
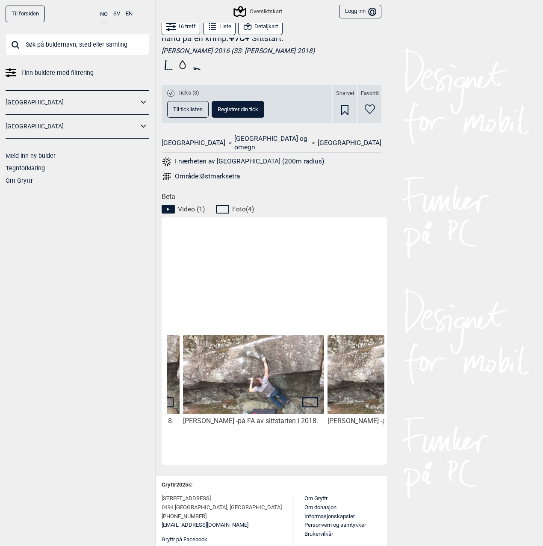
scroll to position [0, 413]
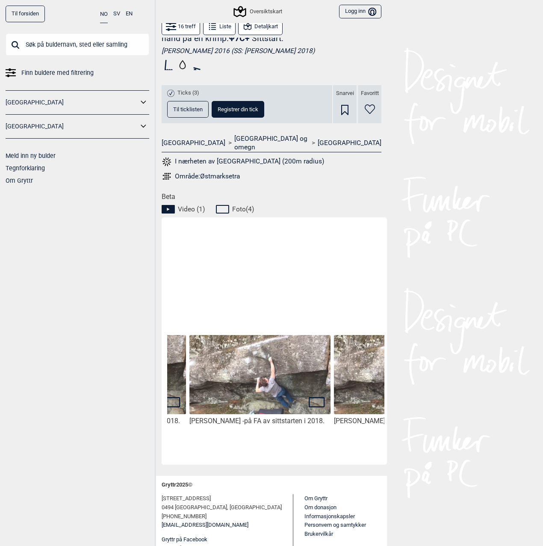
click at [307, 368] on img at bounding box center [259, 374] width 141 height 79
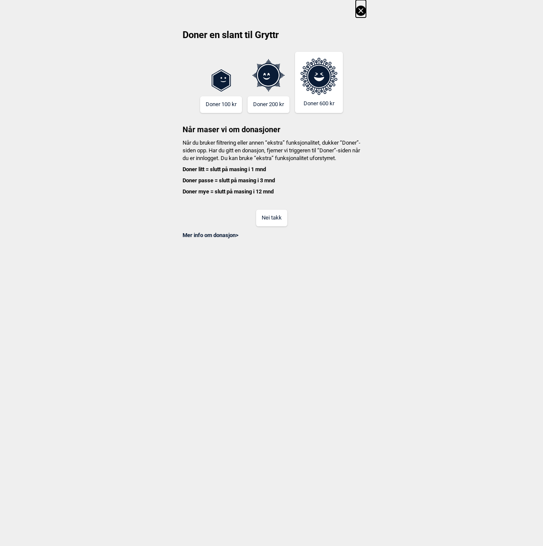
click at [262, 220] on button "Nei takk" at bounding box center [271, 217] width 31 height 17
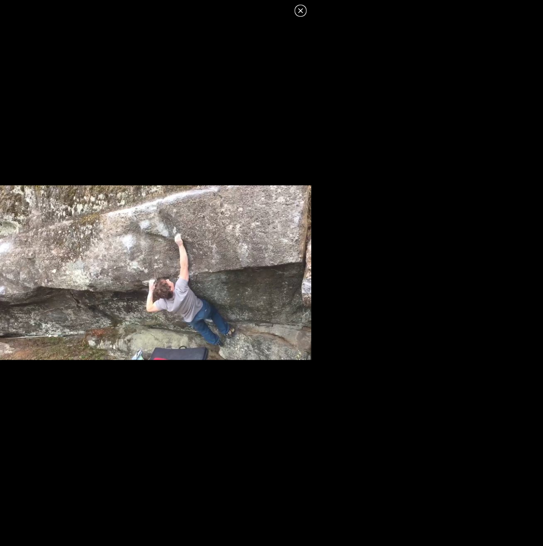
click at [303, 10] on icon at bounding box center [300, 11] width 10 height 10
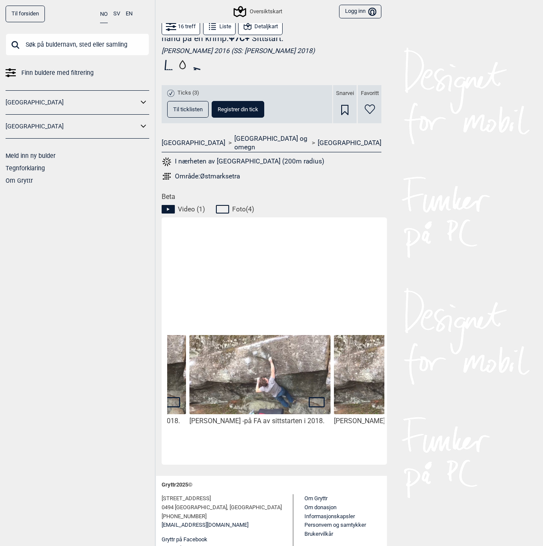
drag, startPoint x: 317, startPoint y: 442, endPoint x: 290, endPoint y: 437, distance: 27.8
click at [290, 437] on div "[PERSON_NAME] - på FA av sittstarten i 2018." at bounding box center [260, 339] width 145 height 239
click at [291, 439] on div "[PERSON_NAME] - på FA av sittstarten i 2018." at bounding box center [260, 339] width 145 height 239
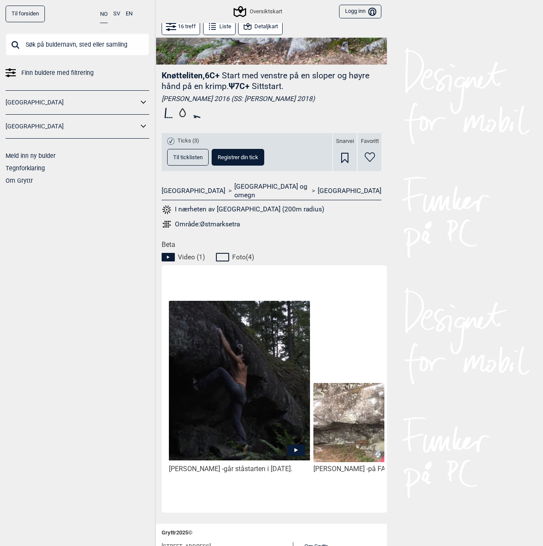
scroll to position [214, 0]
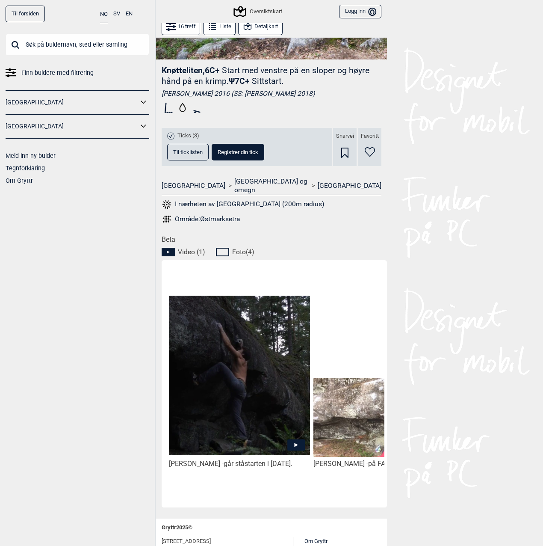
click at [289, 439] on icon at bounding box center [296, 444] width 18 height 11
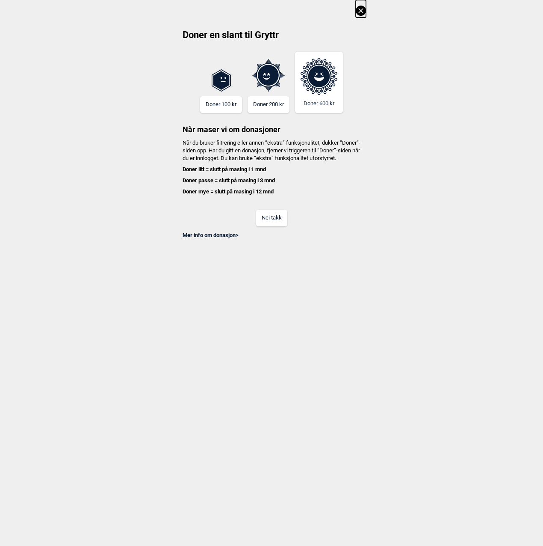
click at [277, 215] on div "Nei takk" at bounding box center [271, 212] width 189 height 28
click at [275, 222] on button "Nei takk" at bounding box center [271, 217] width 31 height 17
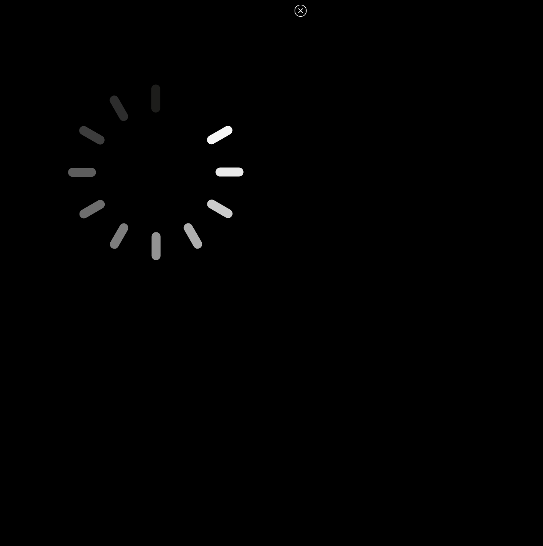
click at [304, 6] on icon at bounding box center [300, 11] width 10 height 10
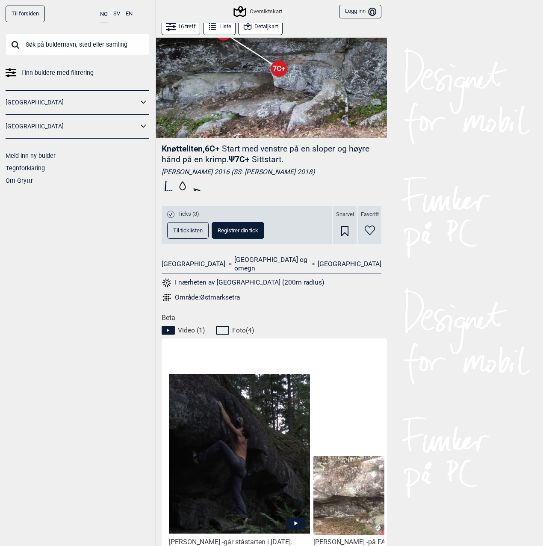
scroll to position [0, 0]
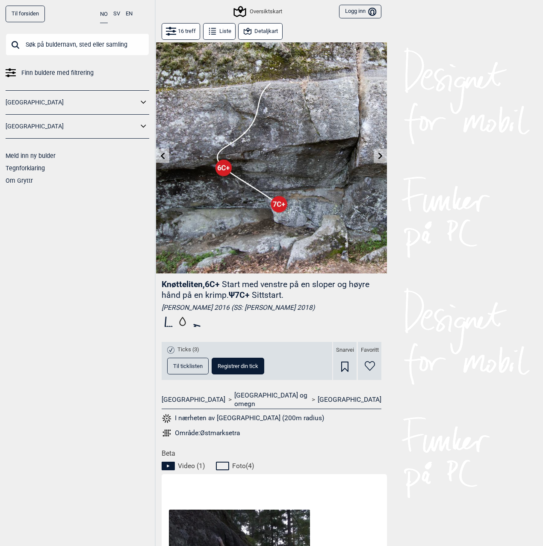
click at [225, 31] on button "Liste" at bounding box center [219, 31] width 32 height 17
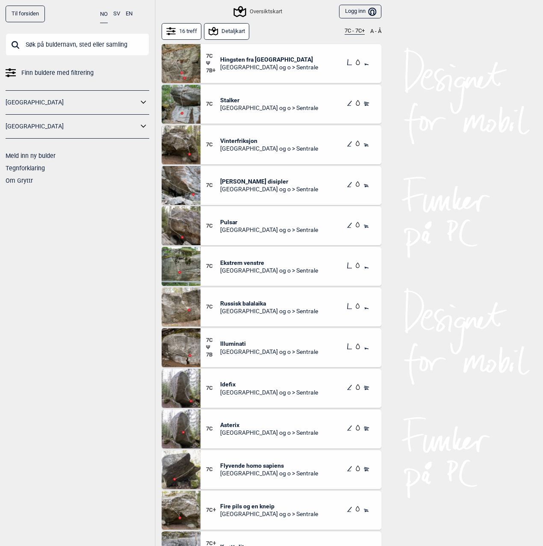
click at [184, 228] on img at bounding box center [181, 225] width 39 height 39
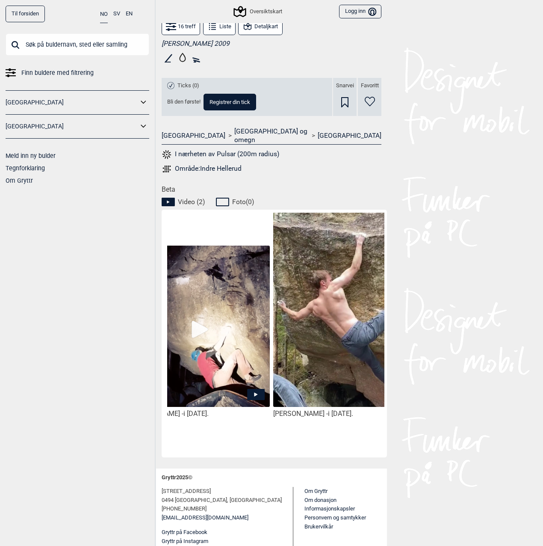
scroll to position [0, 72]
